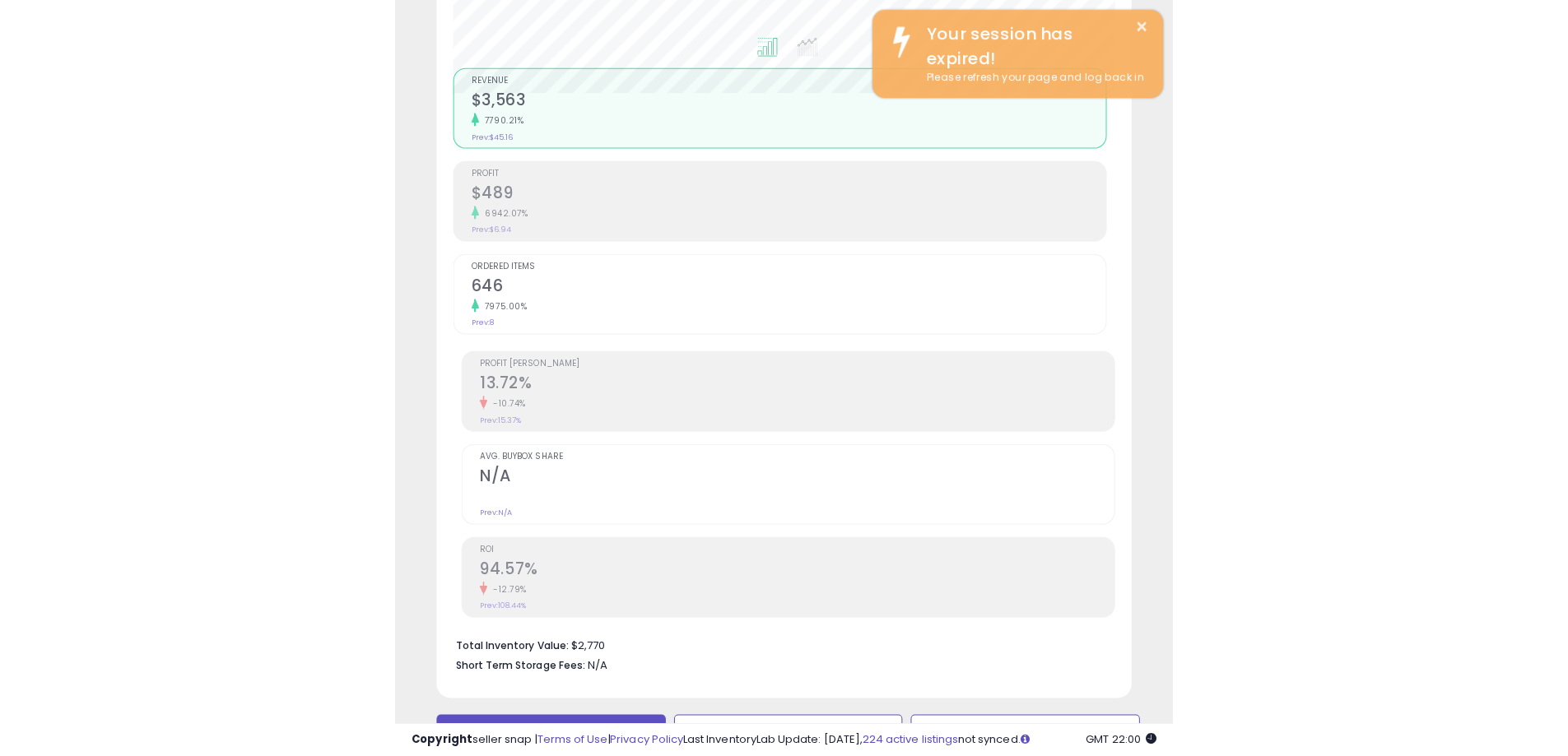
scroll to position [338, 861]
